Goal: Book appointment/travel/reservation

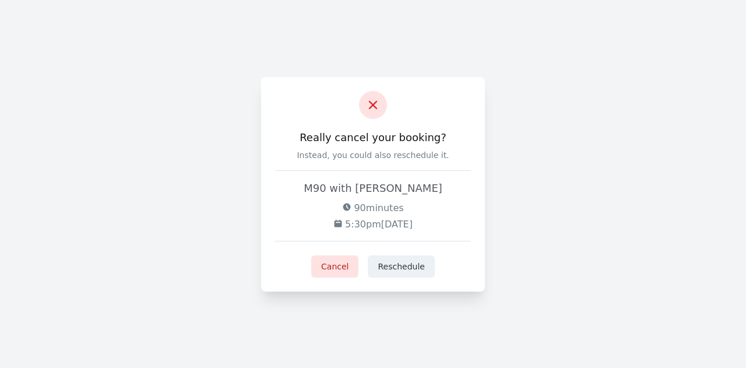
click at [366, 107] on icon at bounding box center [373, 105] width 14 height 14
click at [381, 97] on div at bounding box center [373, 105] width 28 height 28
